Goal: Transaction & Acquisition: Purchase product/service

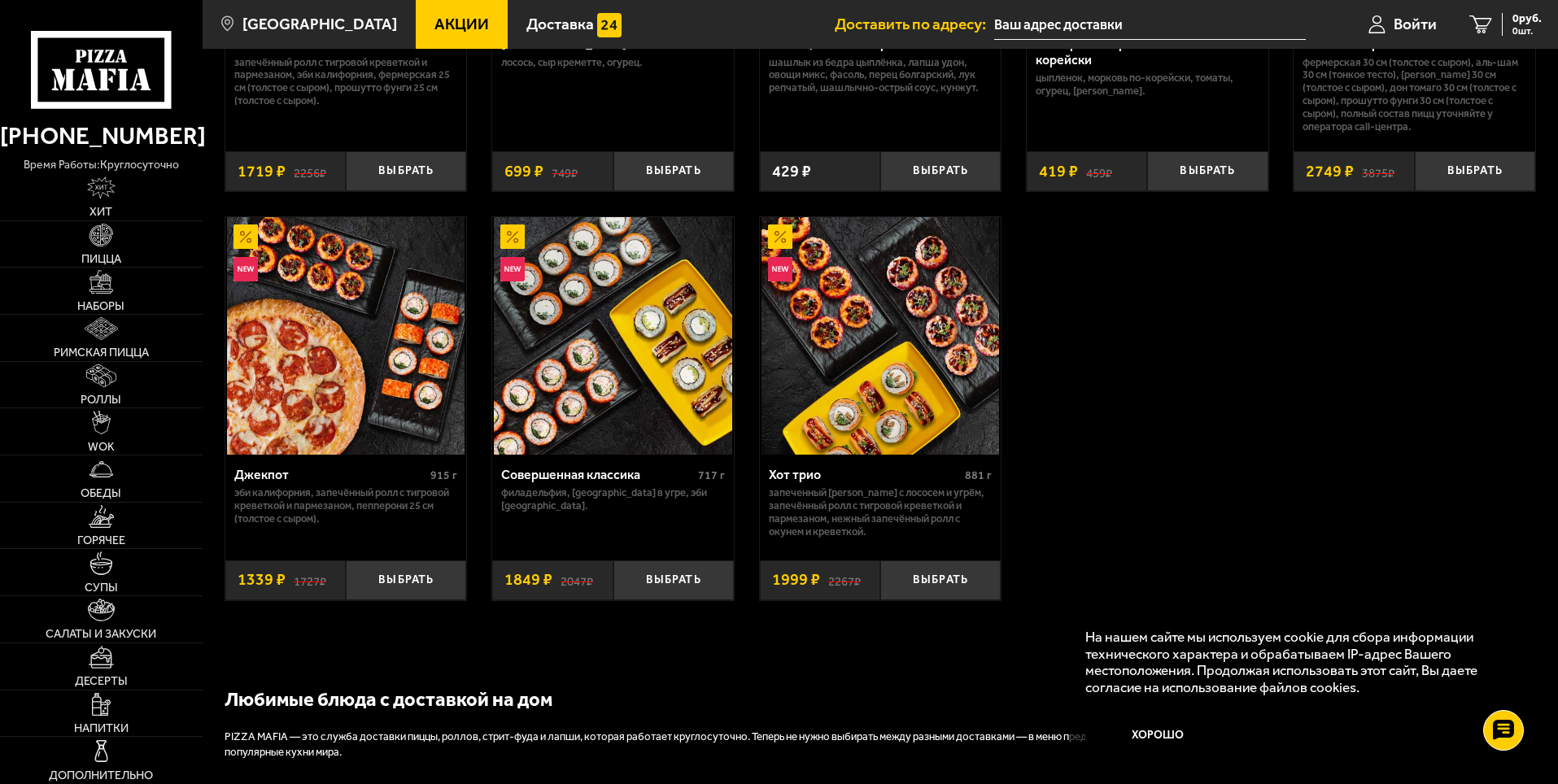
scroll to position [1220, 0]
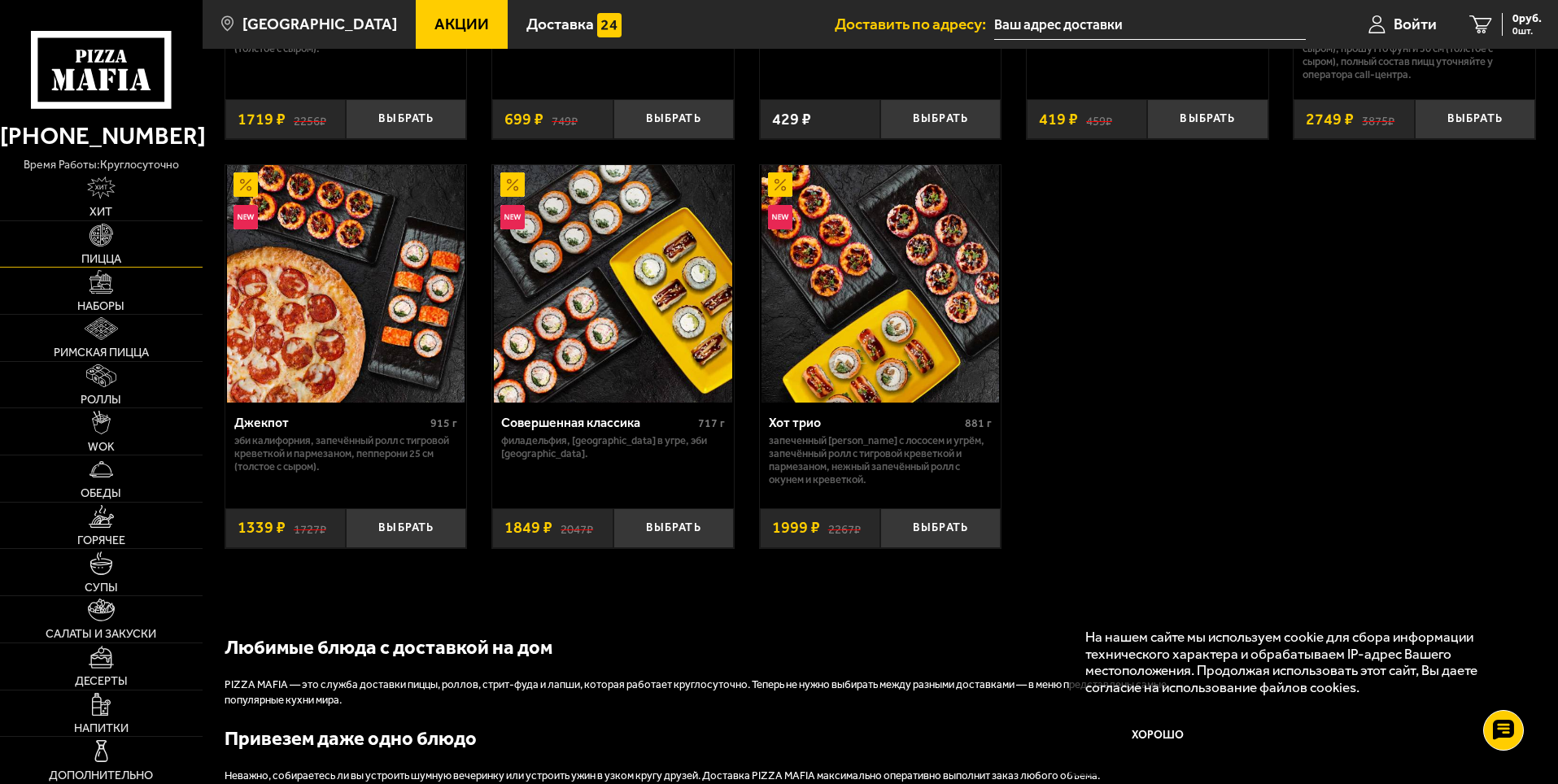
click at [118, 247] on link "Пицца" at bounding box center [101, 244] width 202 height 47
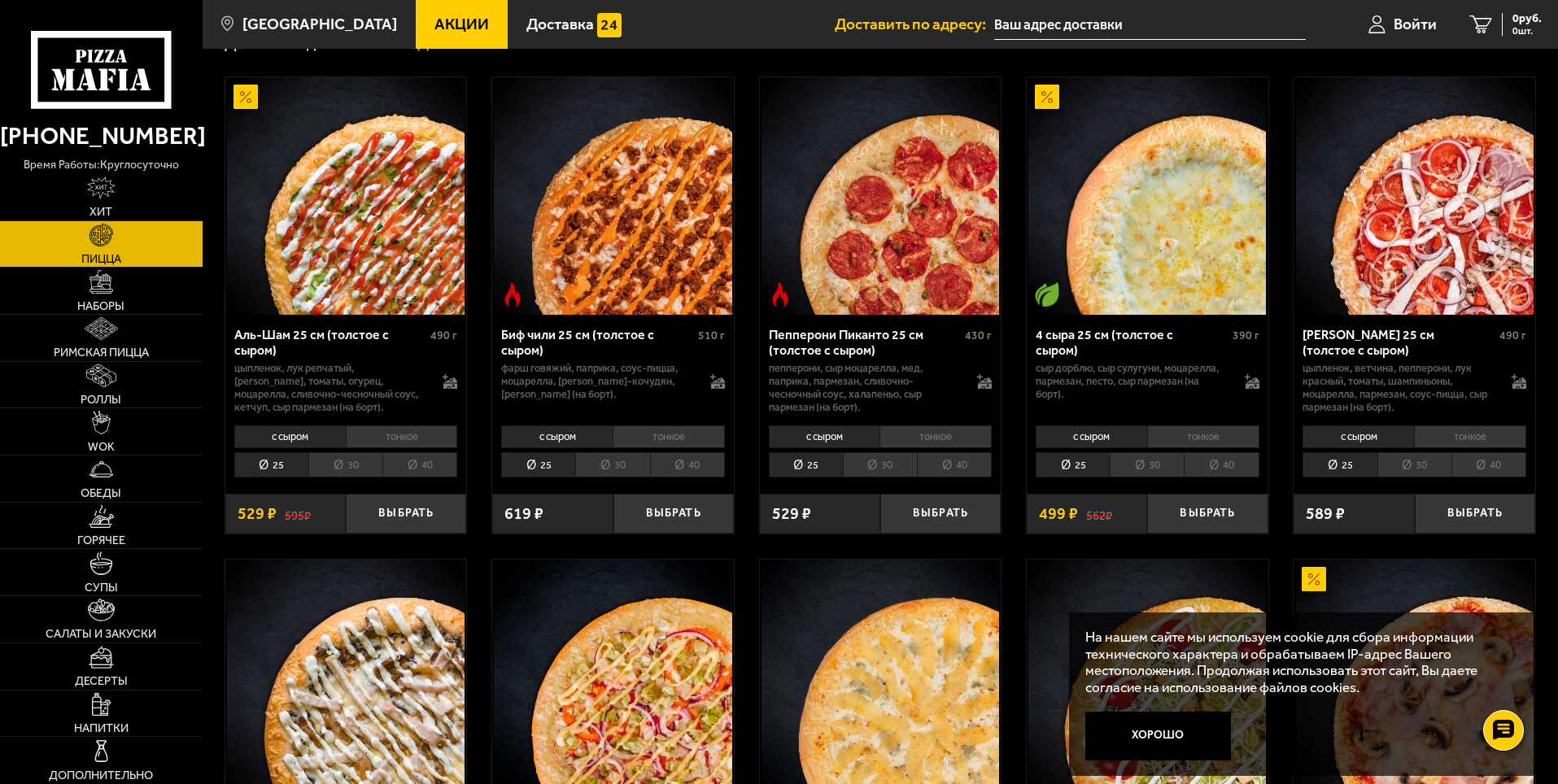
scroll to position [81, 0]
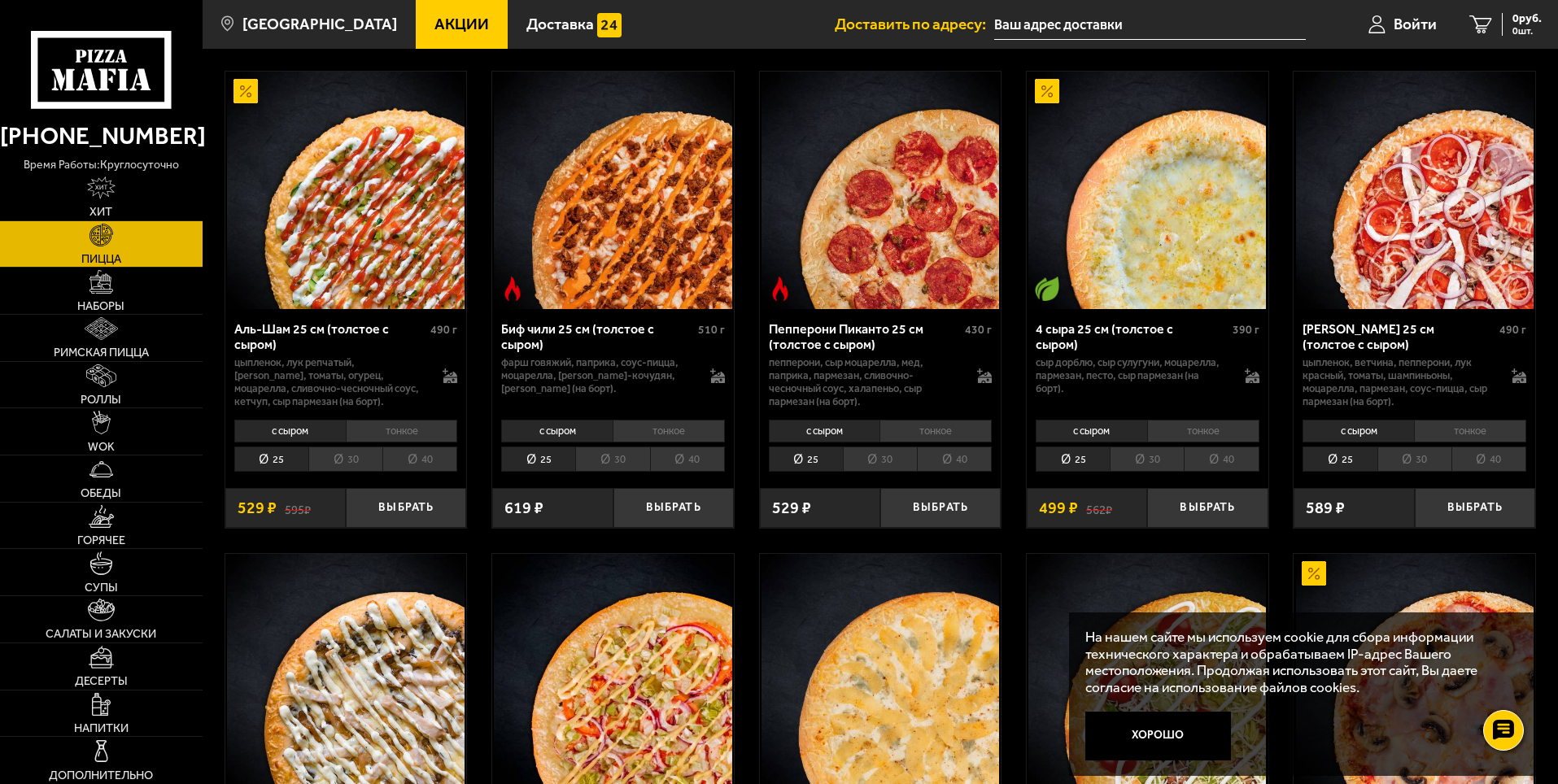
click at [609, 455] on li "30" at bounding box center [612, 459] width 74 height 25
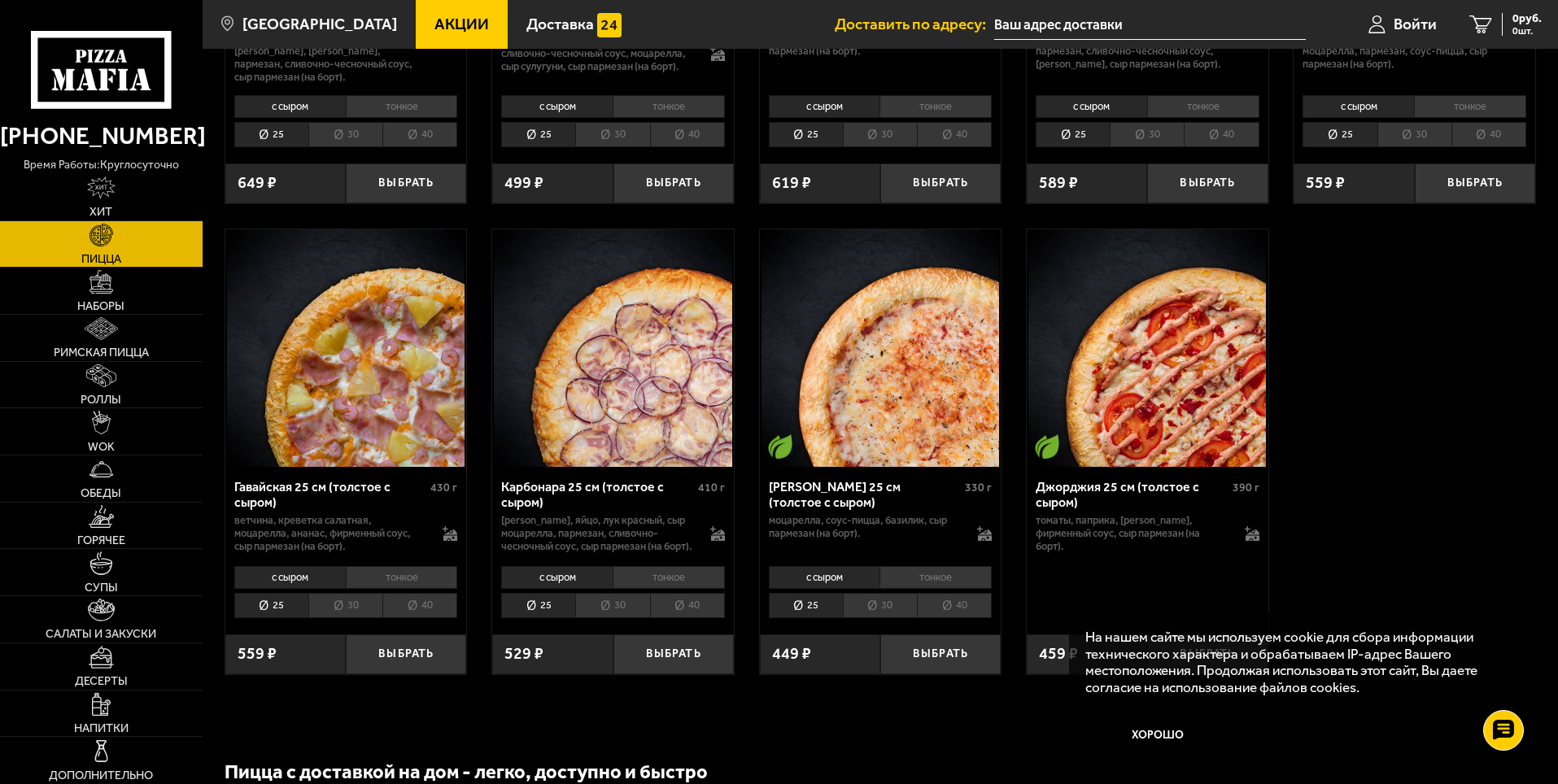
scroll to position [2277, 0]
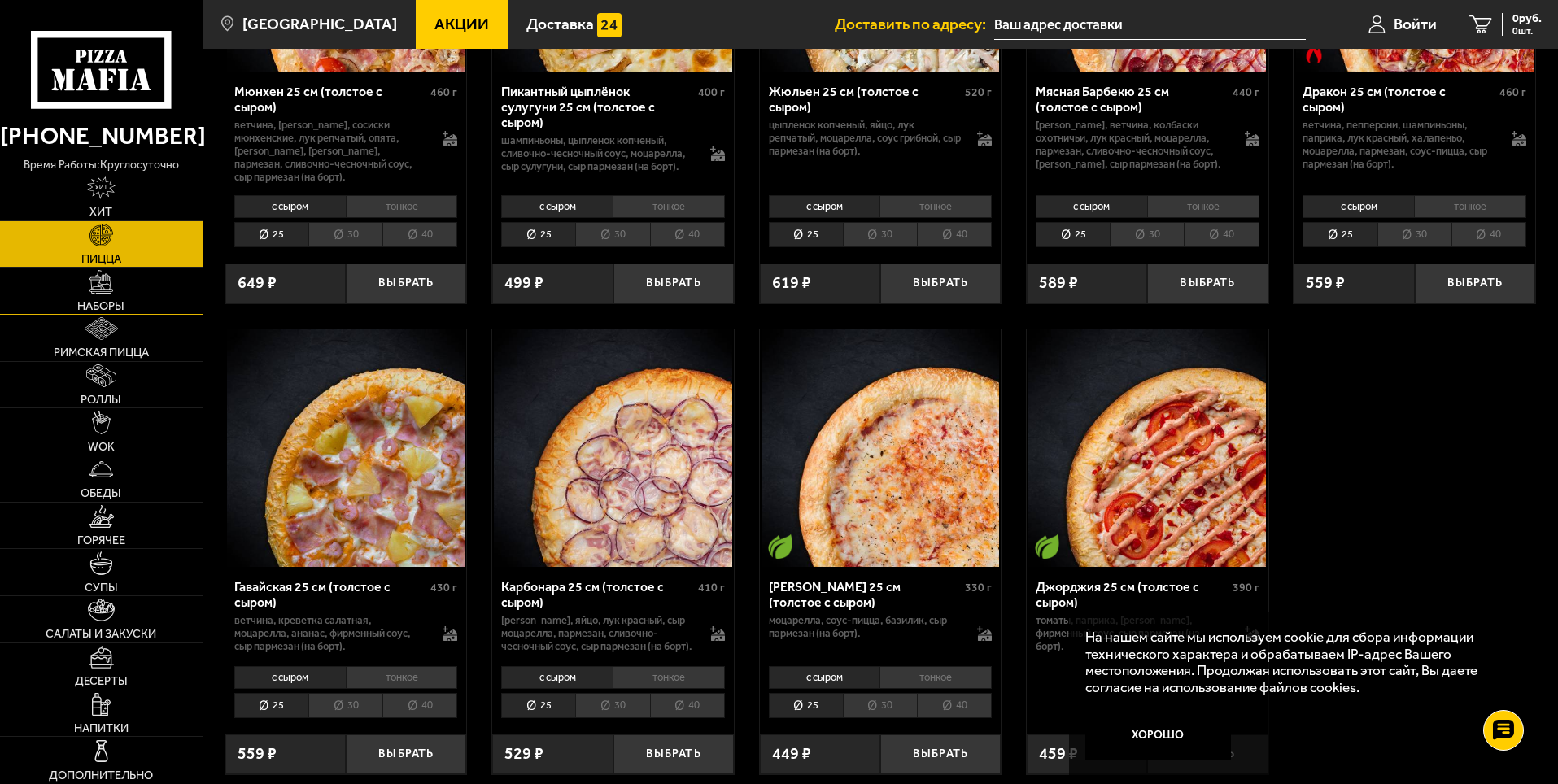
click at [159, 282] on link "Наборы" at bounding box center [101, 291] width 202 height 47
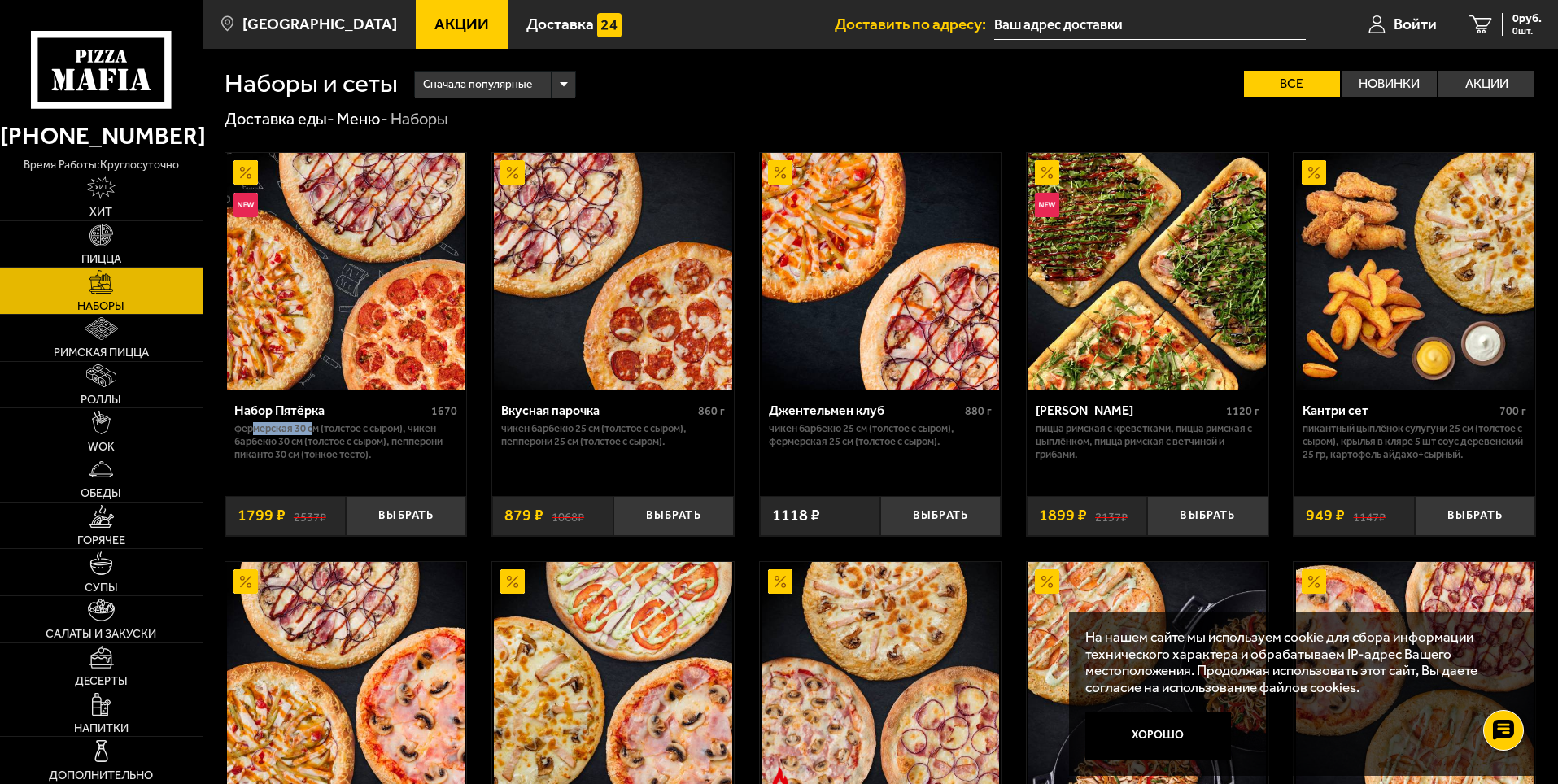
drag, startPoint x: 258, startPoint y: 424, endPoint x: 313, endPoint y: 429, distance: 55.2
click at [313, 429] on p "Фермерская 30 см (толстое с сыром), Чикен Барбекю 30 см (толстое с сыром), Пепп…" at bounding box center [346, 442] width 224 height 39
drag, startPoint x: 273, startPoint y: 434, endPoint x: 305, endPoint y: 437, distance: 32.1
click at [305, 437] on p "Фермерская 30 см (толстое с сыром), Чикен Барбекю 30 см (толстое с сыром), Пепп…" at bounding box center [346, 442] width 224 height 39
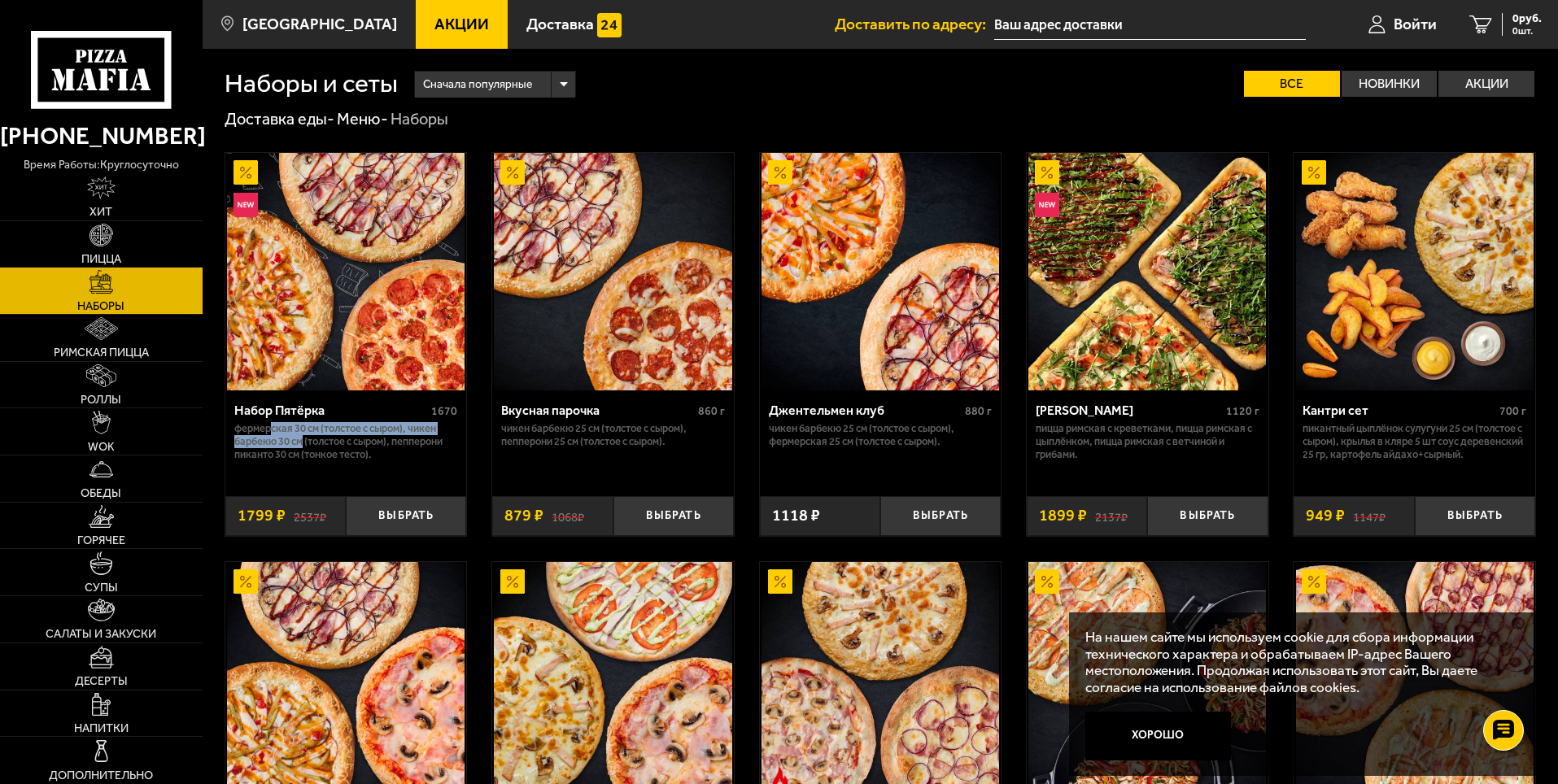
click at [293, 444] on p "Фермерская 30 см (толстое с сыром), Чикен Барбекю 30 см (толстое с сыром), Пепп…" at bounding box center [346, 442] width 224 height 39
drag, startPoint x: 277, startPoint y: 515, endPoint x: 239, endPoint y: 511, distance: 38.2
click at [239, 511] on span "1799 ₽" at bounding box center [261, 515] width 48 height 16
click at [286, 523] on div "2537 ₽ 1799 ₽" at bounding box center [285, 516] width 120 height 40
drag, startPoint x: 544, startPoint y: 429, endPoint x: 520, endPoint y: 428, distance: 24.0
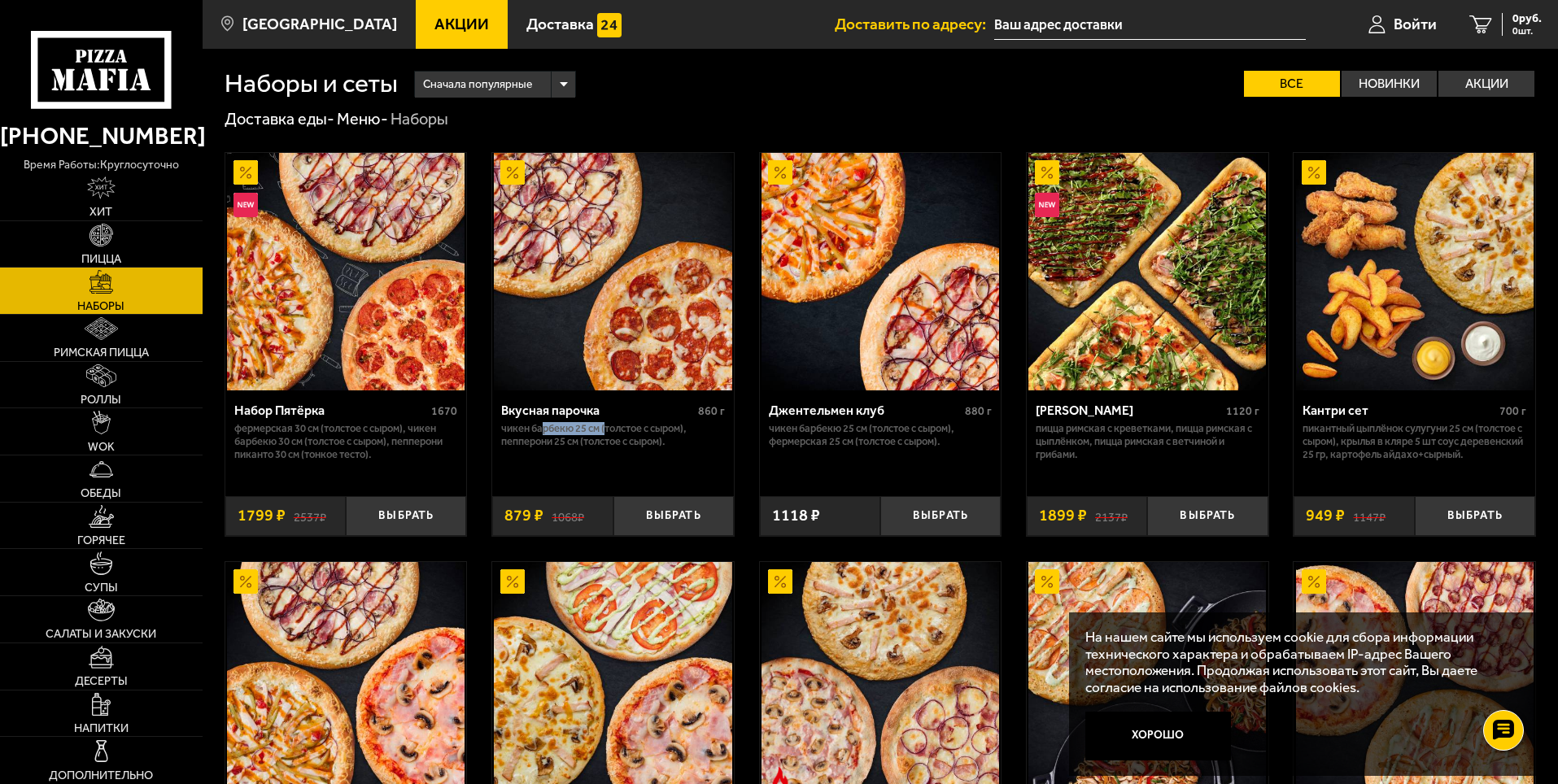
click at [537, 429] on p "Чикен Барбекю 25 см (толстое с сыром), Пепперони 25 см (толстое с сыром)." at bounding box center [613, 435] width 224 height 26
click at [545, 442] on p "Чикен Барбекю 25 см (толстое с сыром), Пепперони 25 см (толстое с сыром)." at bounding box center [613, 435] width 224 height 26
click at [542, 30] on span "Доставка" at bounding box center [560, 23] width 67 height 16
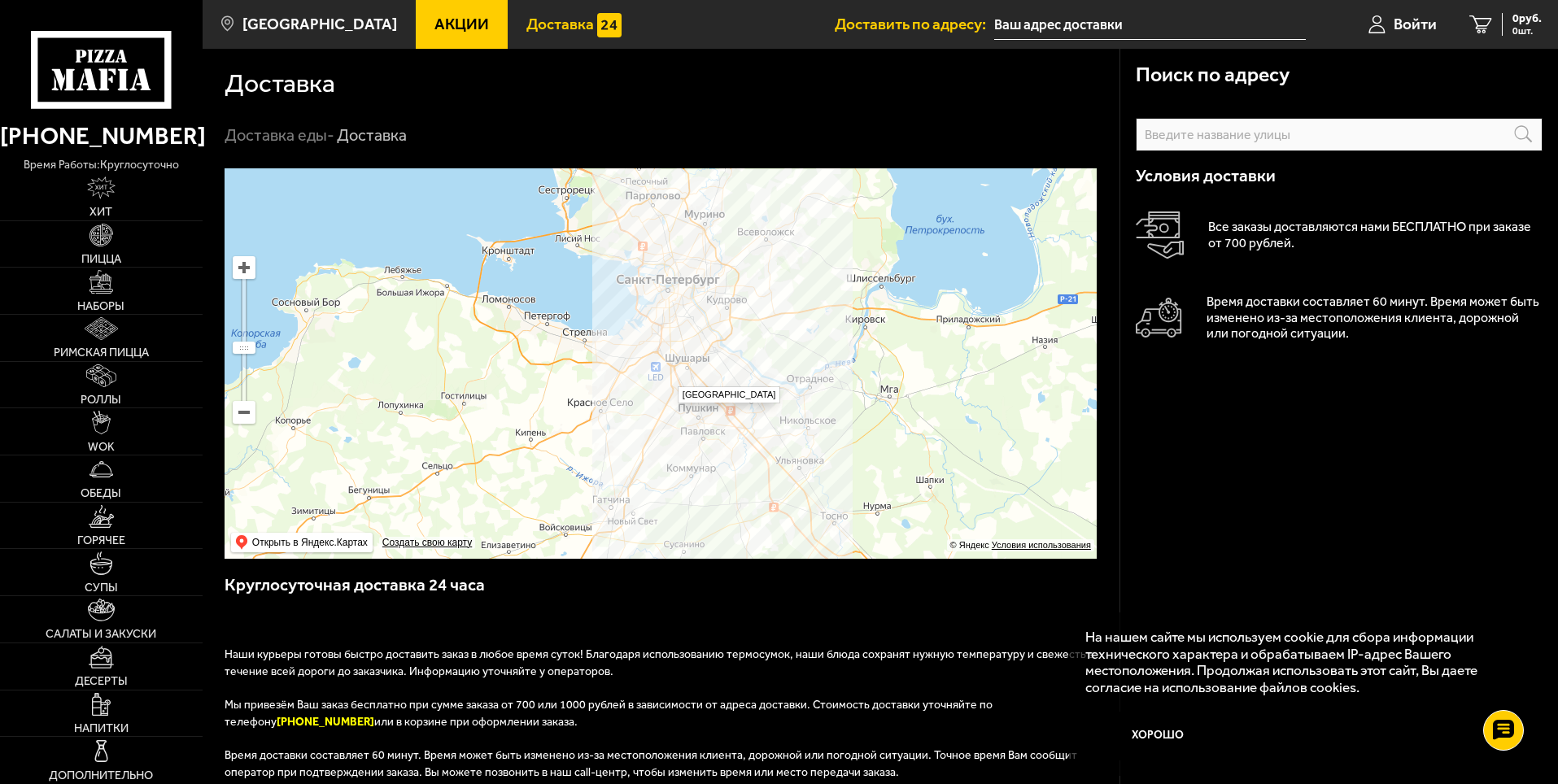
drag, startPoint x: 669, startPoint y: 379, endPoint x: 712, endPoint y: 343, distance: 56.1
click at [712, 343] on ymaps at bounding box center [660, 364] width 872 height 391
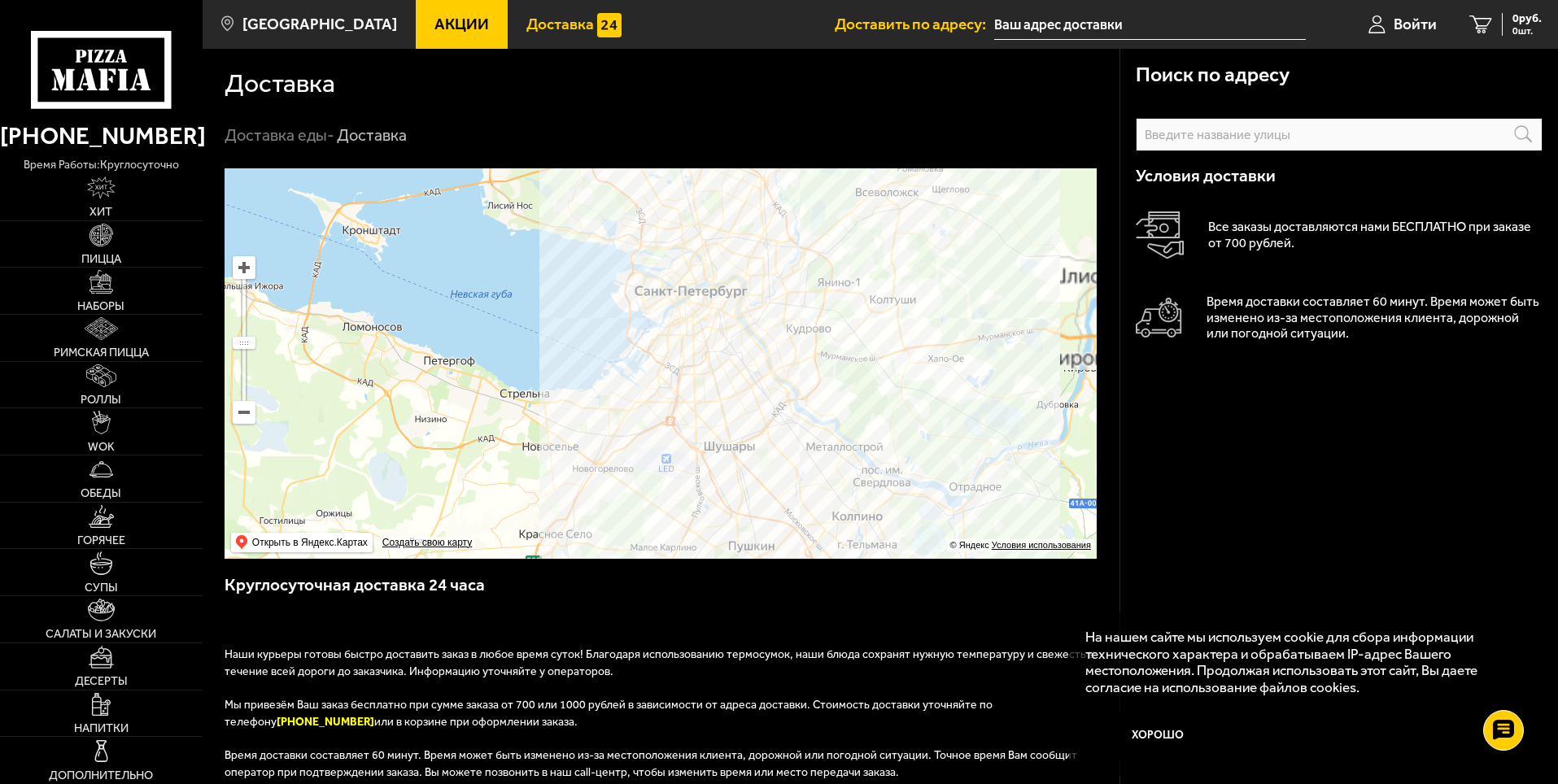
drag, startPoint x: 731, startPoint y: 281, endPoint x: 698, endPoint y: 429, distance: 151.6
click at [696, 445] on ymaps at bounding box center [660, 364] width 872 height 391
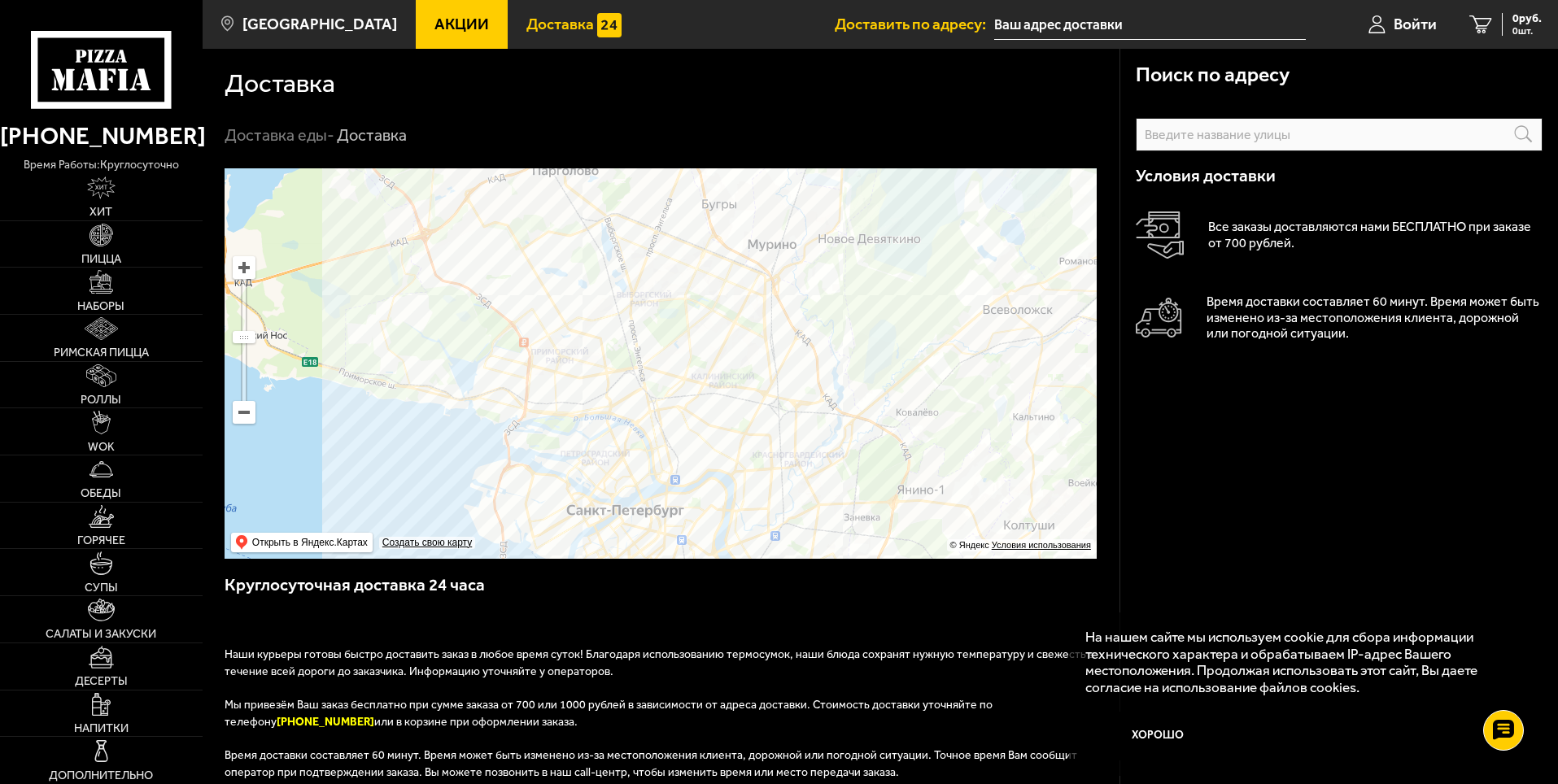
drag, startPoint x: 717, startPoint y: 348, endPoint x: 715, endPoint y: 291, distance: 57.0
click at [715, 291] on ymaps at bounding box center [660, 364] width 872 height 391
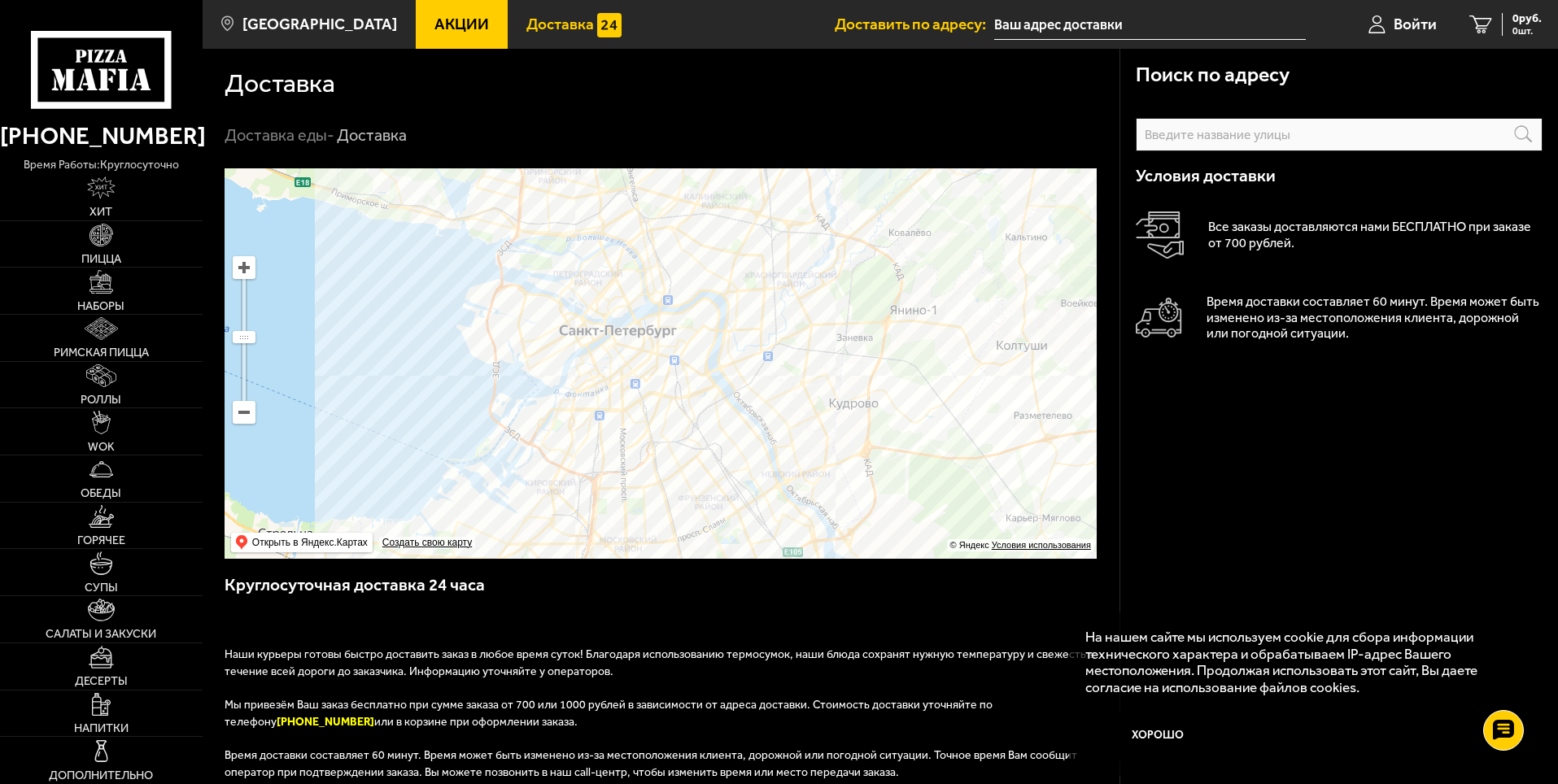
drag, startPoint x: 657, startPoint y: 392, endPoint x: 648, endPoint y: 148, distance: 244.2
click at [648, 149] on section "Доставка Доставка еды - Доставка Поиск по адресу Информация по адресу Условия д…" at bounding box center [880, 587] width 1356 height 1078
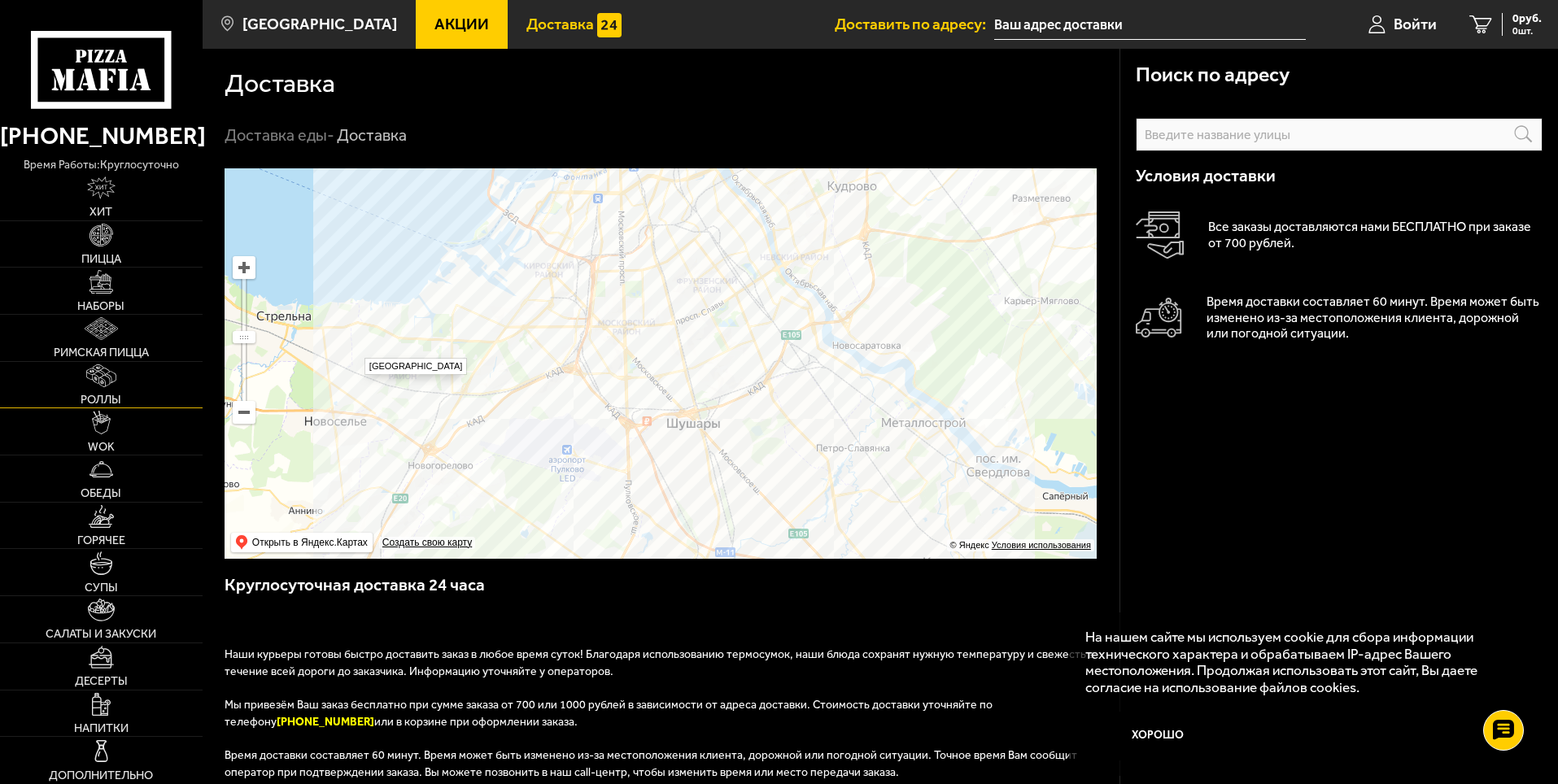
click at [99, 393] on span "Роллы" at bounding box center [101, 399] width 41 height 11
